Goal: Check status: Check status

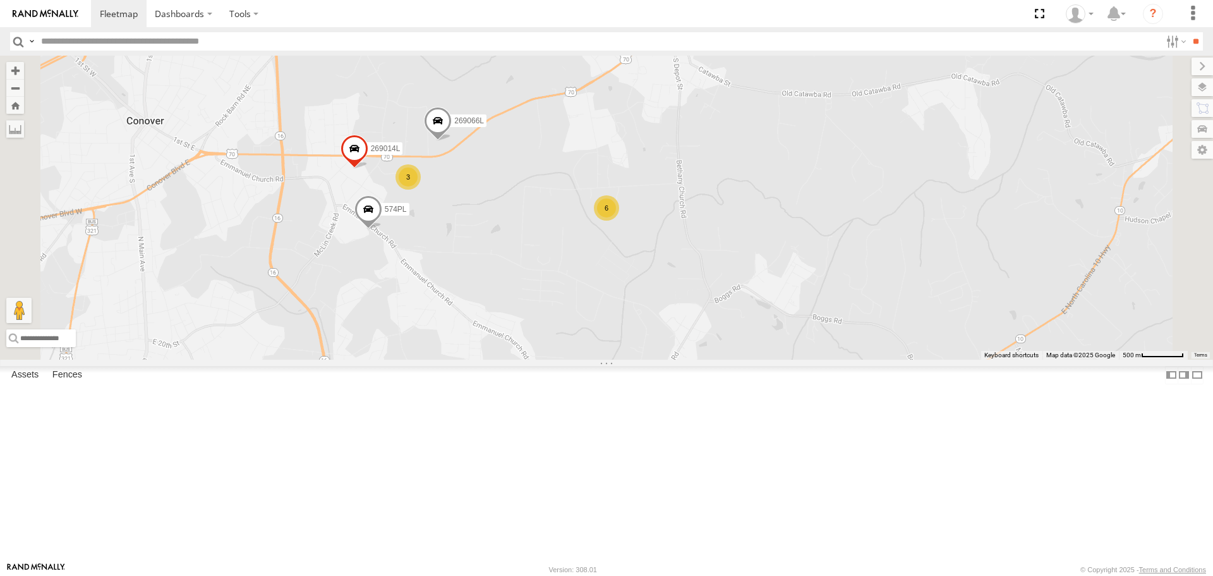
click at [62, 42] on input "text" at bounding box center [598, 41] width 1125 height 18
type input "***"
click at [1189, 32] on input "**" at bounding box center [1196, 41] width 15 height 18
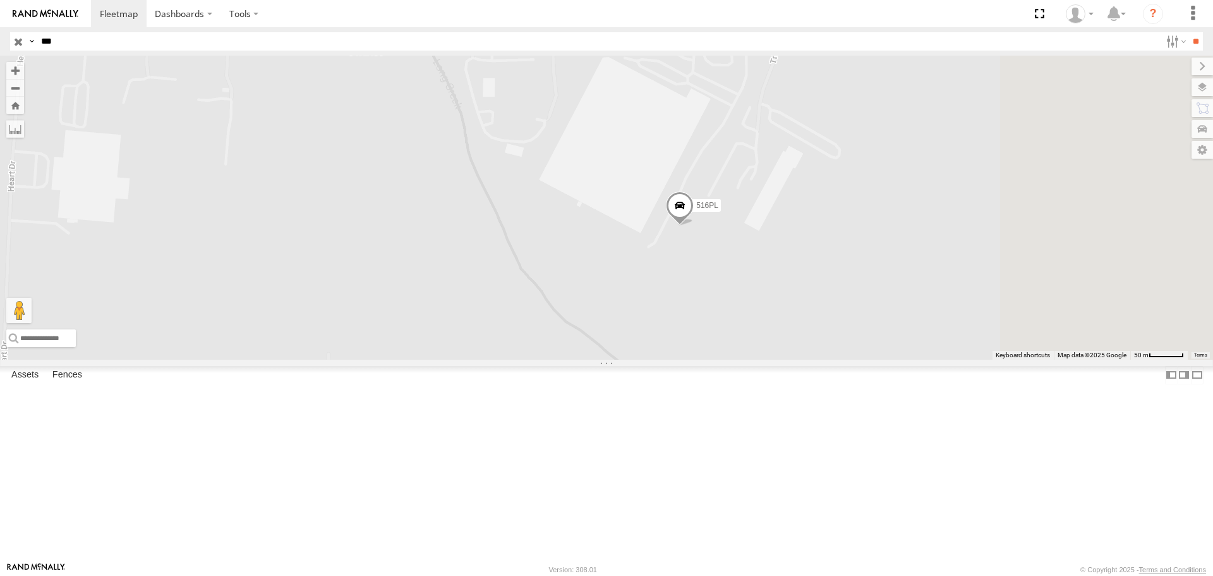
drag, startPoint x: 860, startPoint y: 336, endPoint x: 648, endPoint y: 166, distance: 271.1
click at [665, 186] on div "516PL" at bounding box center [606, 207] width 1213 height 303
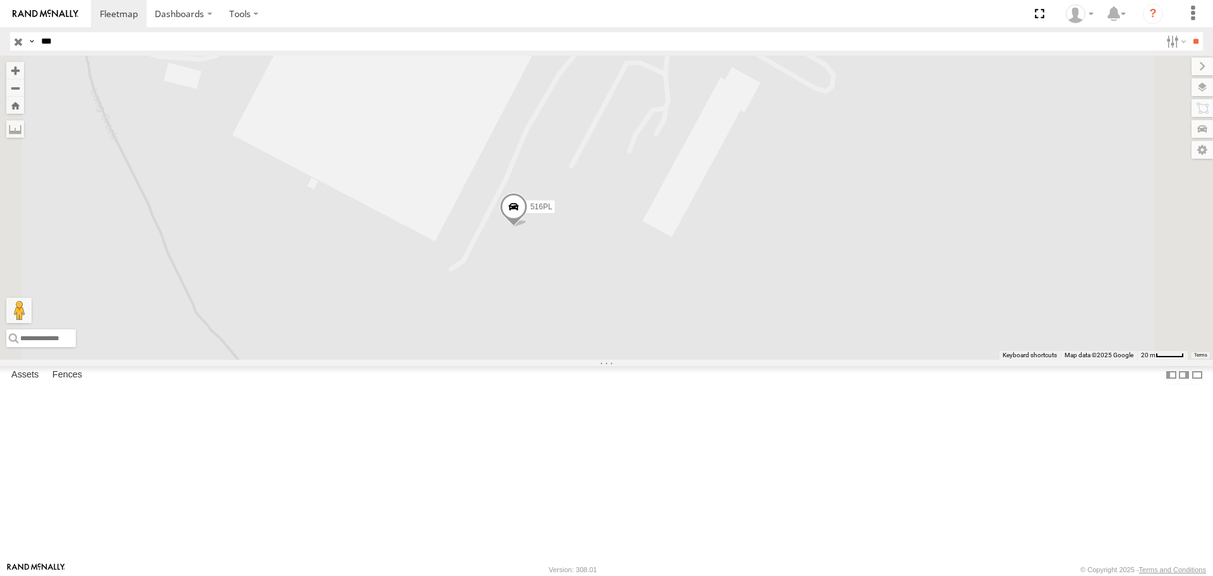
drag, startPoint x: 555, startPoint y: 160, endPoint x: 643, endPoint y: 356, distance: 215.3
click at [643, 356] on div "516PL" at bounding box center [606, 207] width 1213 height 303
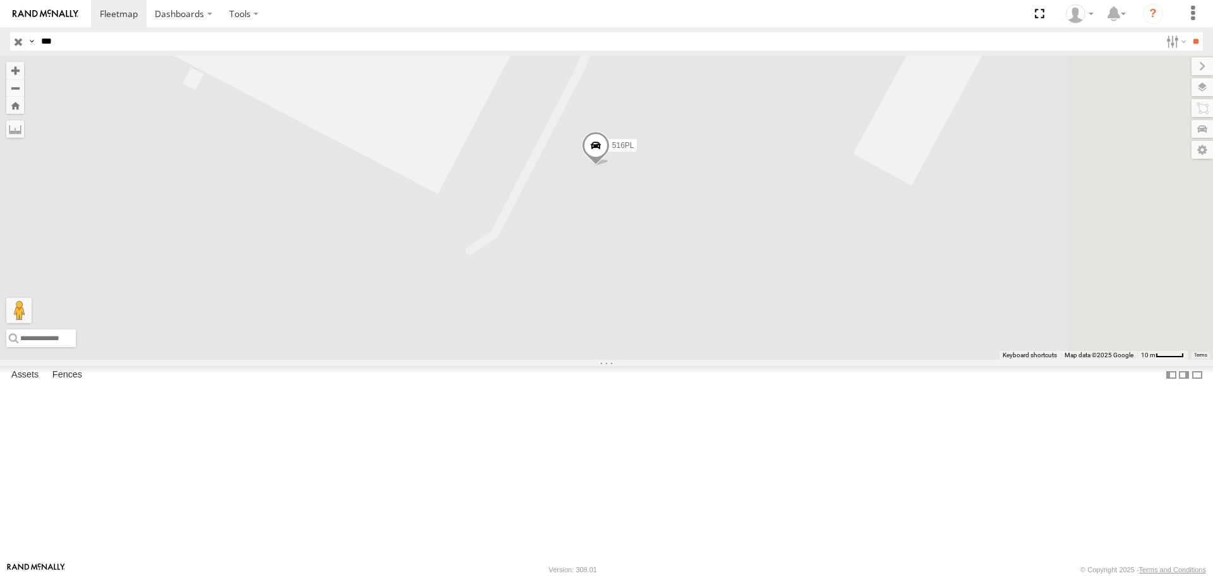
drag, startPoint x: 799, startPoint y: 339, endPoint x: 588, endPoint y: 299, distance: 215.5
click at [598, 298] on div "516PL" at bounding box center [606, 207] width 1213 height 303
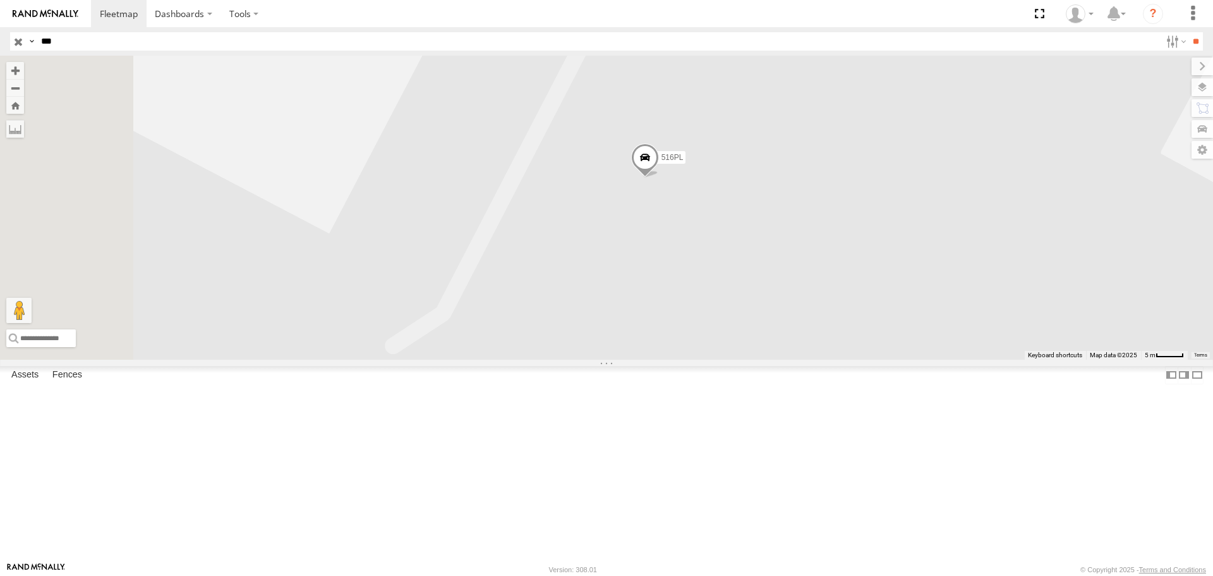
drag, startPoint x: 576, startPoint y: 329, endPoint x: 837, endPoint y: 364, distance: 262.8
click at [837, 359] on div "516PL" at bounding box center [606, 207] width 1213 height 303
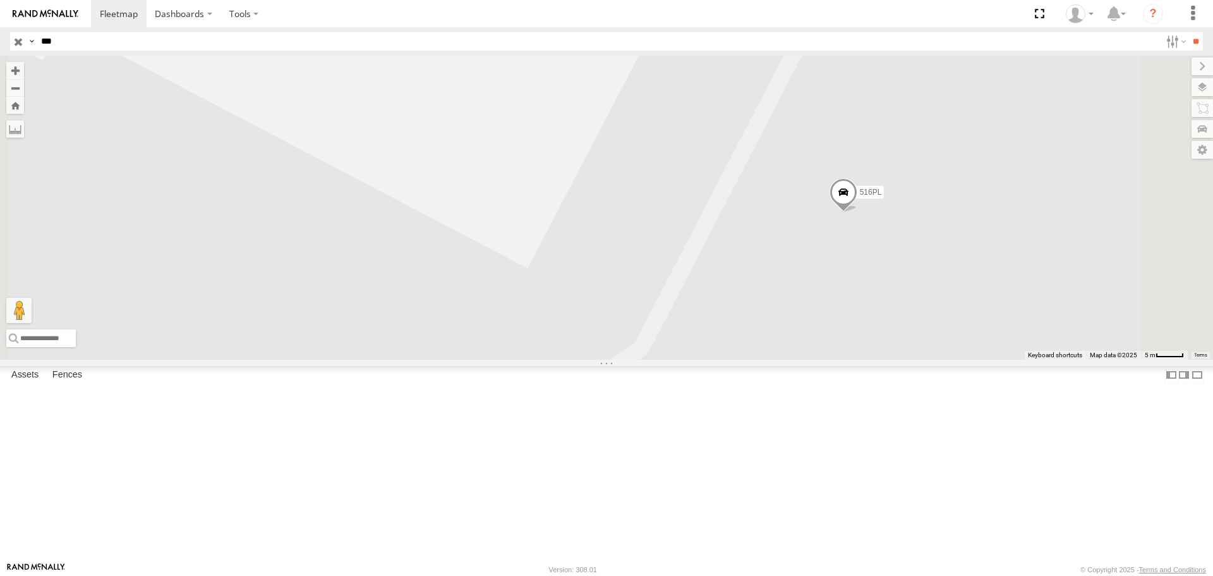
drag, startPoint x: 819, startPoint y: 313, endPoint x: 589, endPoint y: 396, distance: 244.5
click at [592, 359] on div "516PL" at bounding box center [606, 207] width 1213 height 303
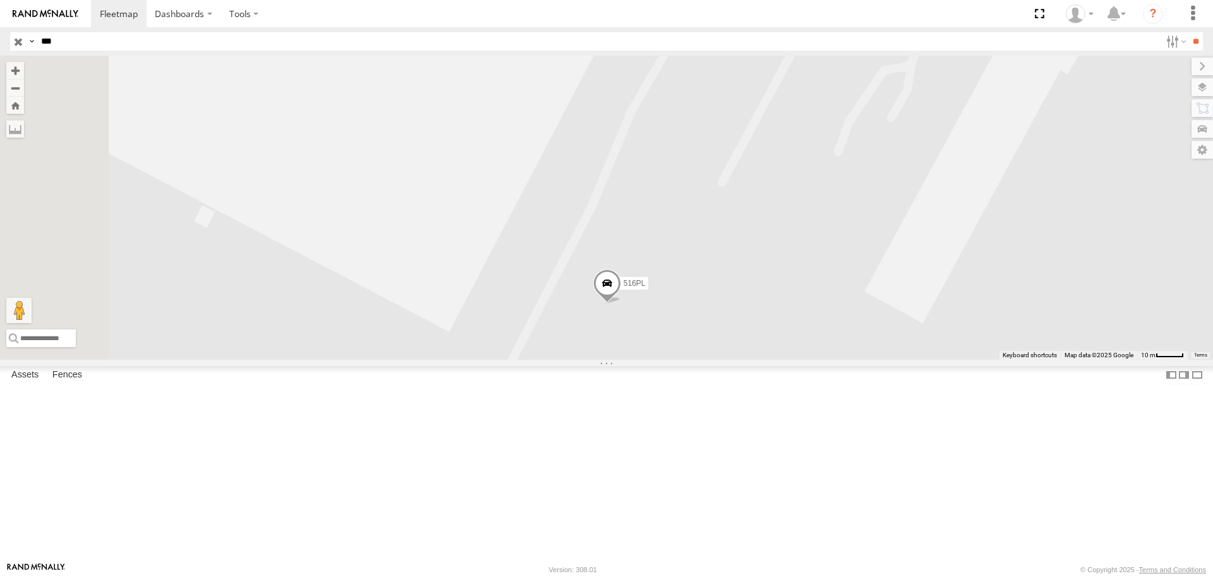
drag, startPoint x: 688, startPoint y: 429, endPoint x: 833, endPoint y: 432, distance: 145.4
click at [833, 359] on div "516PL" at bounding box center [606, 207] width 1213 height 303
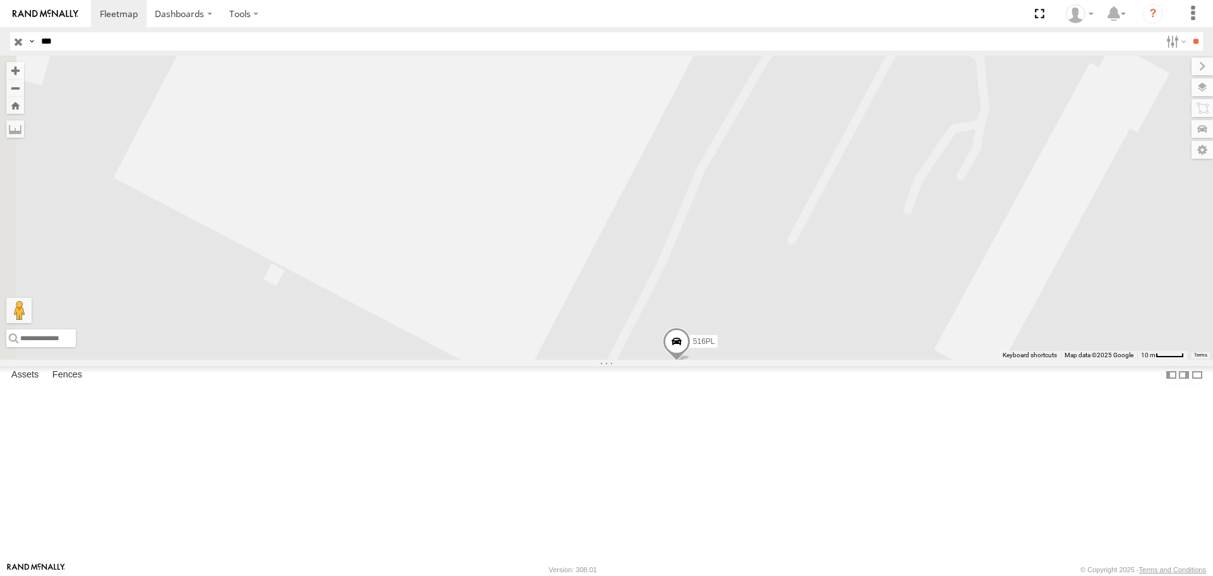
drag, startPoint x: 787, startPoint y: 375, endPoint x: 751, endPoint y: 432, distance: 67.3
click at [751, 359] on div "516PL" at bounding box center [606, 207] width 1213 height 303
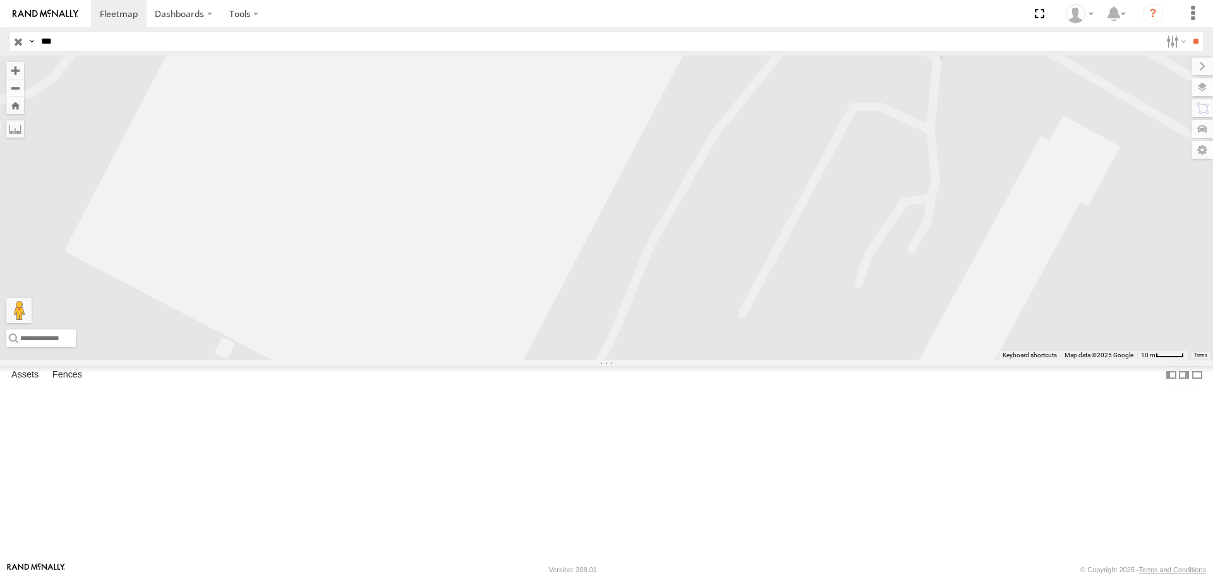
drag, startPoint x: 808, startPoint y: 385, endPoint x: 792, endPoint y: 420, distance: 38.2
click at [792, 359] on div "516PL" at bounding box center [606, 207] width 1213 height 303
click at [18, 40] on input "button" at bounding box center [18, 41] width 16 height 18
